Goal: Task Accomplishment & Management: Use online tool/utility

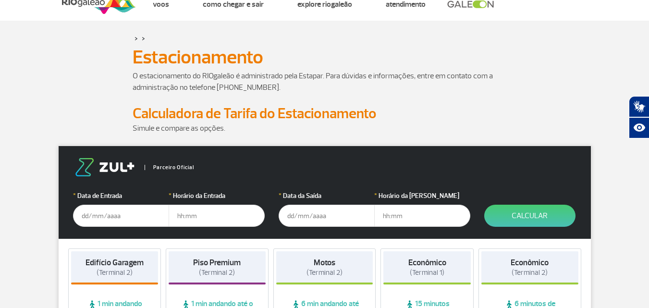
scroll to position [48, 0]
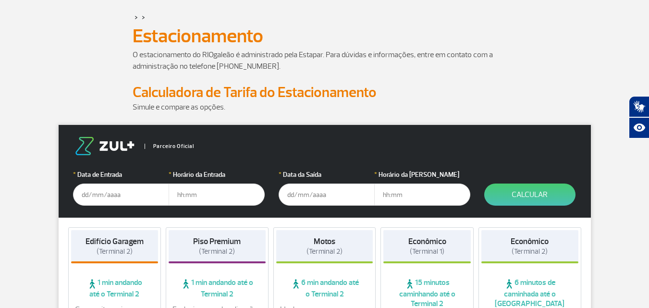
click at [109, 196] on input "text" at bounding box center [121, 194] width 96 height 22
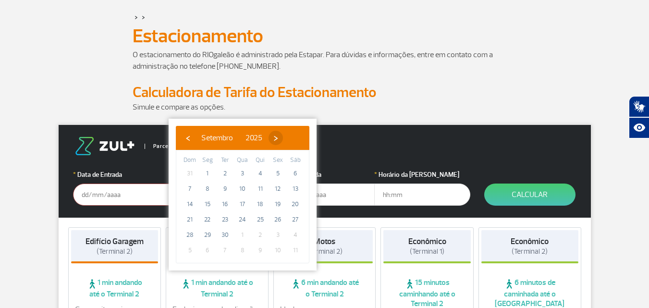
click at [283, 138] on span "›" at bounding box center [275, 138] width 14 height 14
click at [260, 188] on span "9" at bounding box center [260, 188] width 15 height 15
type input "[DATE]"
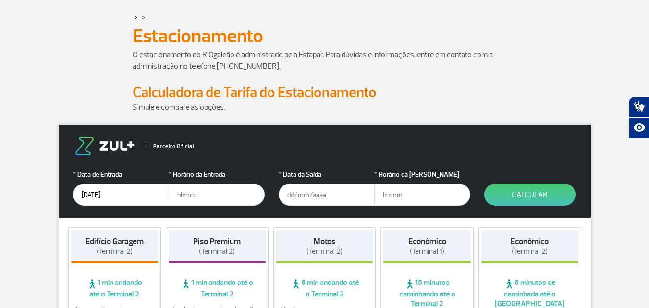
click at [258, 191] on input "text" at bounding box center [217, 194] width 96 height 22
type input "06:00"
click at [313, 190] on input "text" at bounding box center [327, 194] width 96 height 22
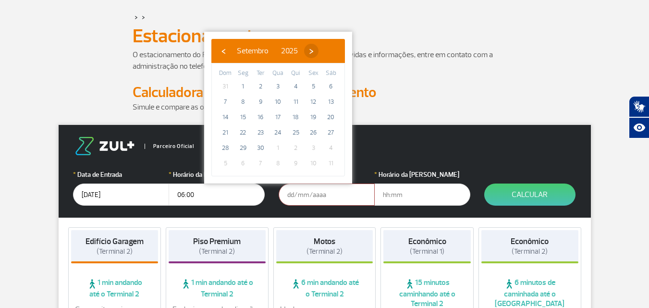
click at [318, 54] on span "›" at bounding box center [311, 51] width 14 height 14
click at [296, 116] on span "16" at bounding box center [295, 117] width 15 height 15
type input "[DATE]"
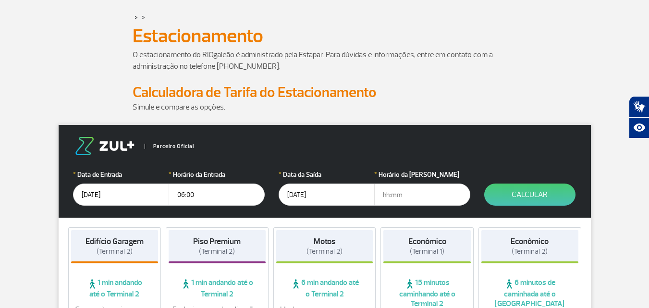
click at [433, 196] on input "text" at bounding box center [422, 194] width 96 height 22
type input "12:30"
click at [532, 191] on button "Calcular" at bounding box center [529, 194] width 91 height 22
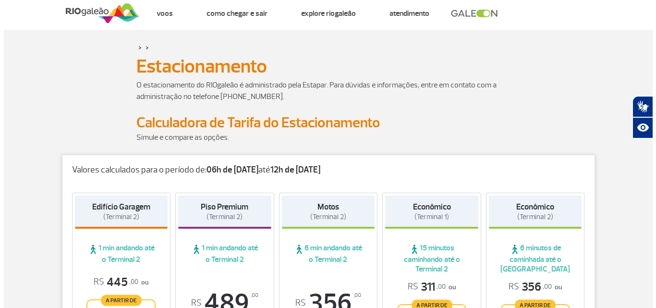
scroll to position [0, 0]
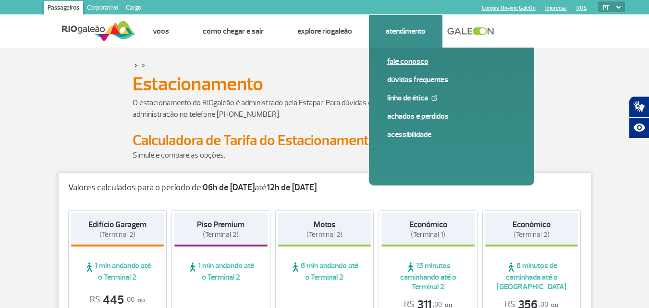
click at [401, 63] on link "Fale conosco" at bounding box center [451, 61] width 129 height 11
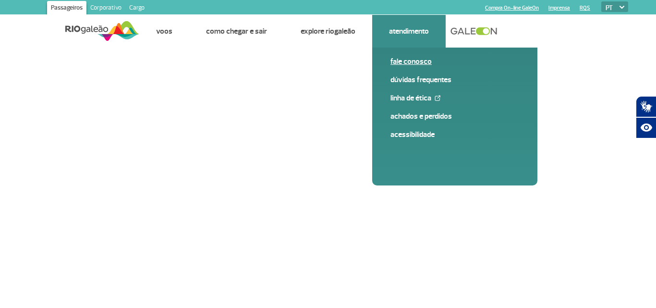
click at [419, 64] on link "Fale conosco" at bounding box center [454, 61] width 129 height 11
